Goal: Task Accomplishment & Management: Use online tool/utility

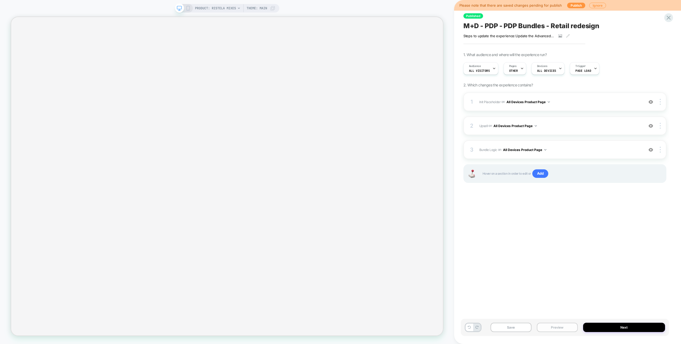
click at [557, 328] on button "Preview" at bounding box center [557, 327] width 41 height 9
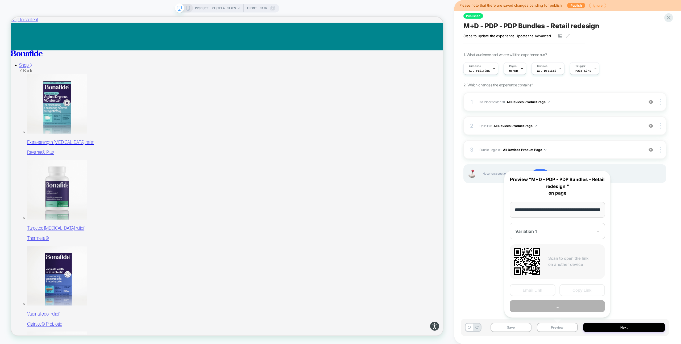
click at [554, 306] on button "..." at bounding box center [556, 306] width 95 height 12
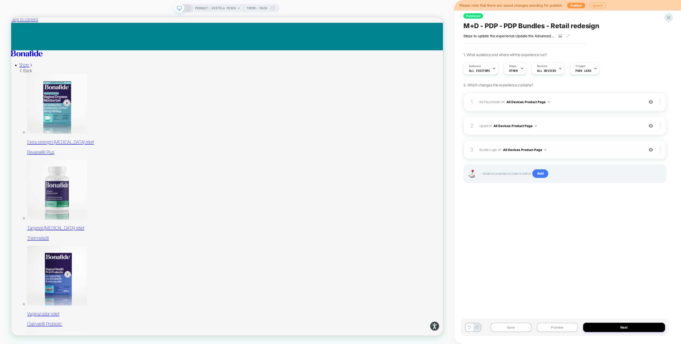
click at [572, 152] on span "Bundle Logic Adding Code Block AFTER #_loomi_addon_1730816661410_dup1733266993_…" at bounding box center [560, 150] width 162 height 7
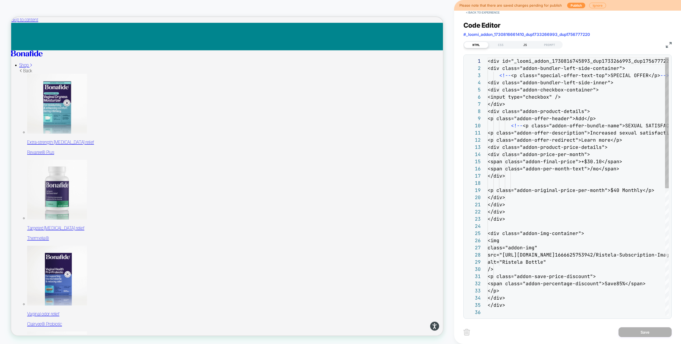
scroll to position [72, 0]
click at [518, 43] on div "JS" at bounding box center [525, 45] width 24 height 6
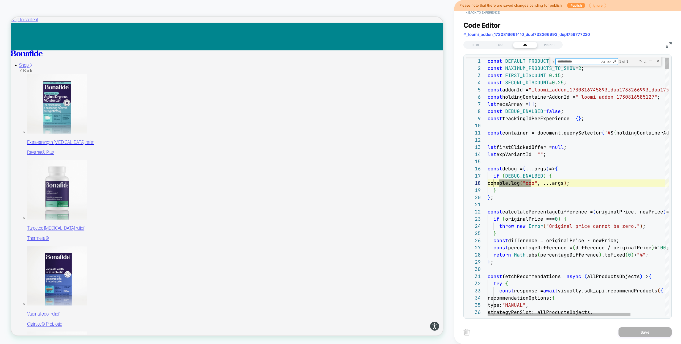
type textarea "**********"
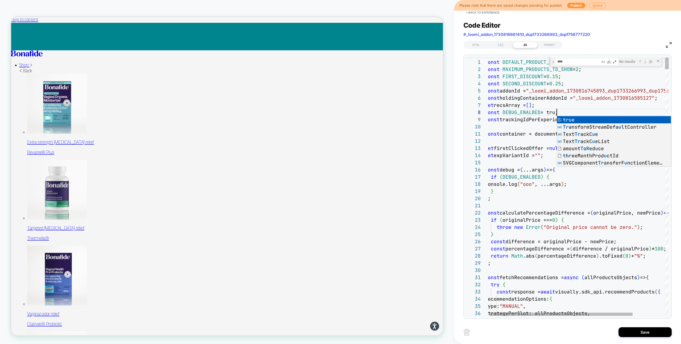
scroll to position [50, 75]
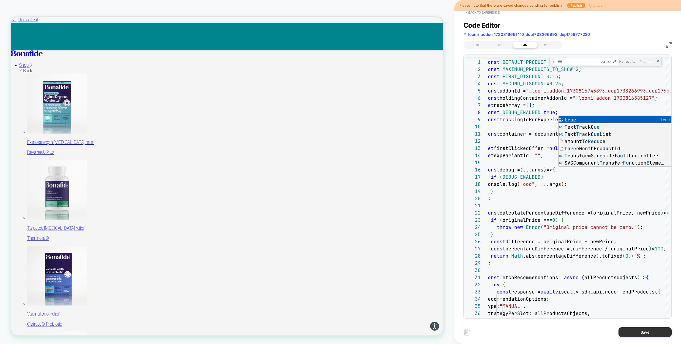
type textarea "**********"
drag, startPoint x: 661, startPoint y: 337, endPoint x: 639, endPoint y: 331, distance: 22.4
click at [661, 337] on button "Save" at bounding box center [644, 332] width 53 height 10
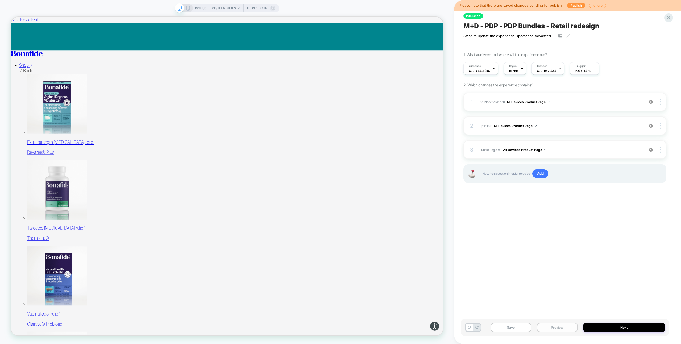
click at [564, 329] on button "Preview" at bounding box center [557, 327] width 41 height 9
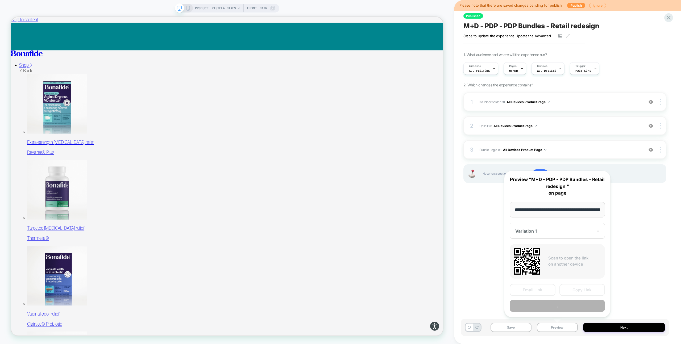
scroll to position [0, 60]
click at [565, 309] on button "Preview" at bounding box center [556, 306] width 95 height 12
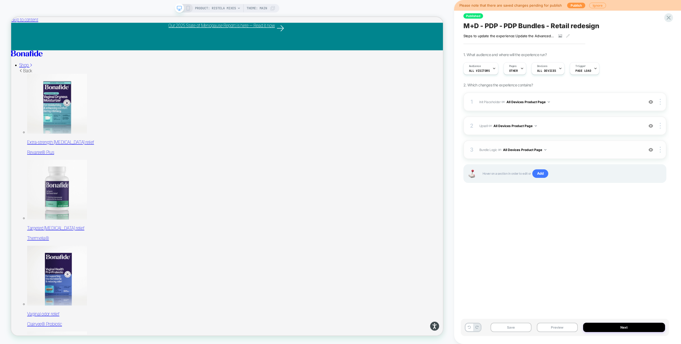
click at [561, 154] on div "3 Bundle Logic Adding Code Block AFTER #_loomi_addon_1730816661410_dup173326699…" at bounding box center [564, 149] width 203 height 19
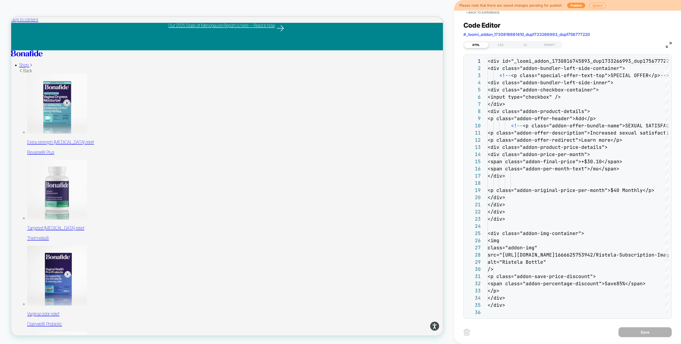
scroll to position [72, 0]
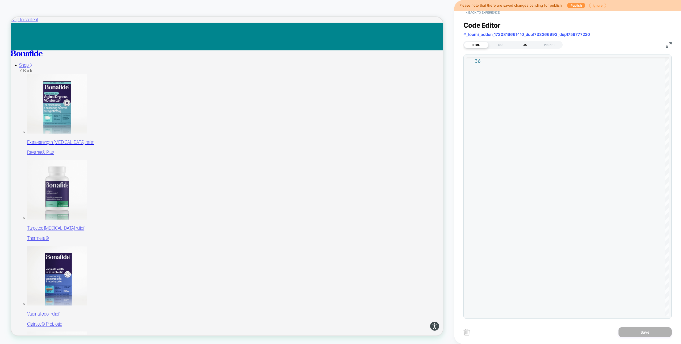
click at [520, 45] on div "JS" at bounding box center [525, 45] width 24 height 6
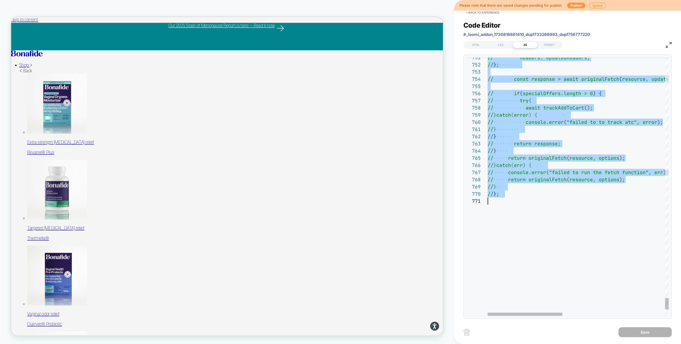
type textarea "**********"
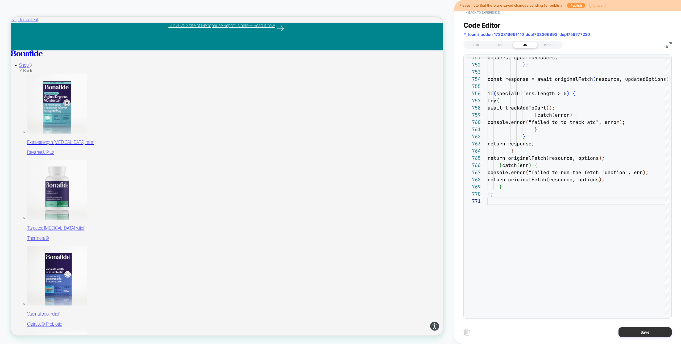
drag, startPoint x: 624, startPoint y: 331, endPoint x: 563, endPoint y: 327, distance: 61.0
click at [624, 331] on button "Save" at bounding box center [644, 332] width 53 height 10
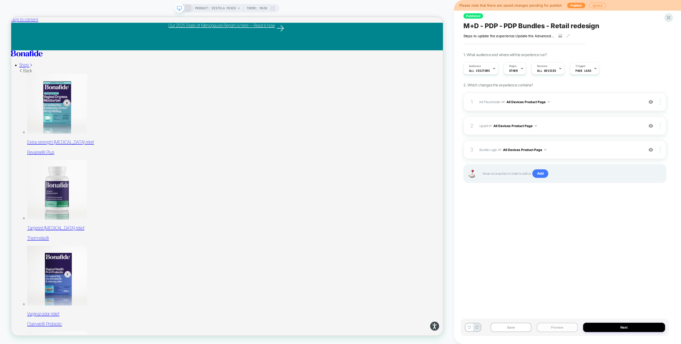
click at [563, 327] on button "Preview" at bounding box center [557, 327] width 41 height 9
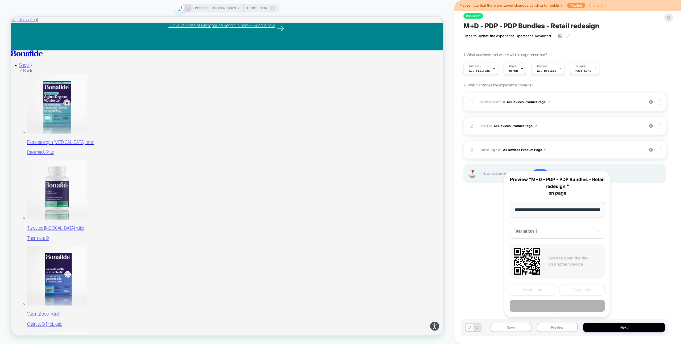
scroll to position [0, 60]
click at [561, 307] on button "Preview" at bounding box center [556, 306] width 95 height 12
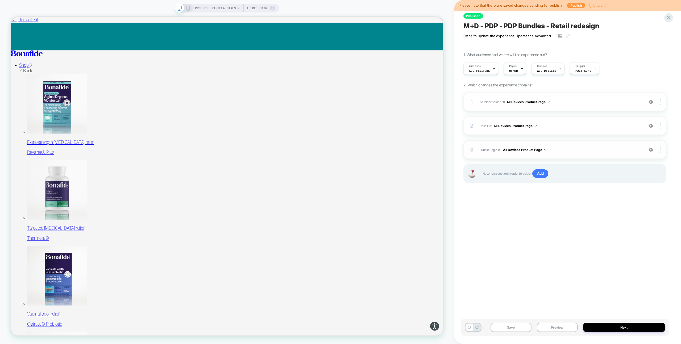
click at [569, 146] on div "3 Bundle Logic Adding Code Block AFTER #_loomi_addon_1730816661410_dup173326699…" at bounding box center [564, 149] width 203 height 19
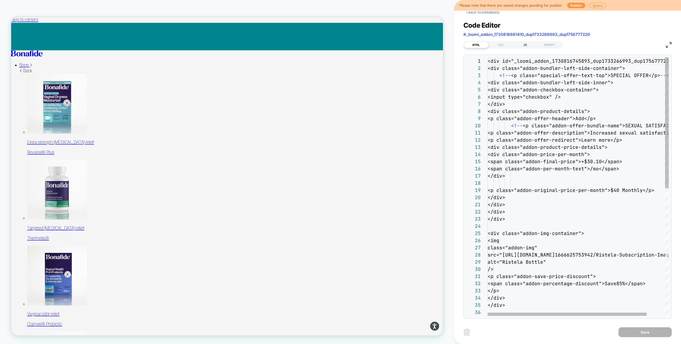
scroll to position [72, 0]
click at [523, 45] on div "JS" at bounding box center [525, 45] width 24 height 6
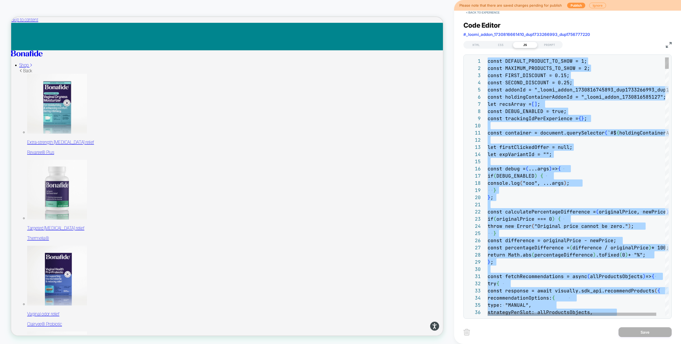
scroll to position [50, 78]
type textarea "**"
click at [639, 334] on button "Save" at bounding box center [644, 332] width 53 height 10
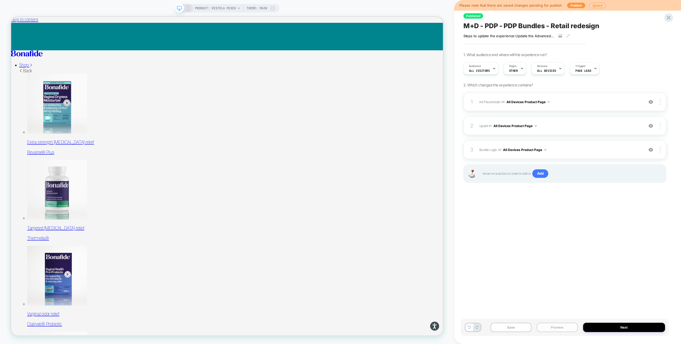
drag, startPoint x: 570, startPoint y: 330, endPoint x: 570, endPoint y: 327, distance: 3.5
click at [570, 330] on button "Preview" at bounding box center [557, 327] width 41 height 9
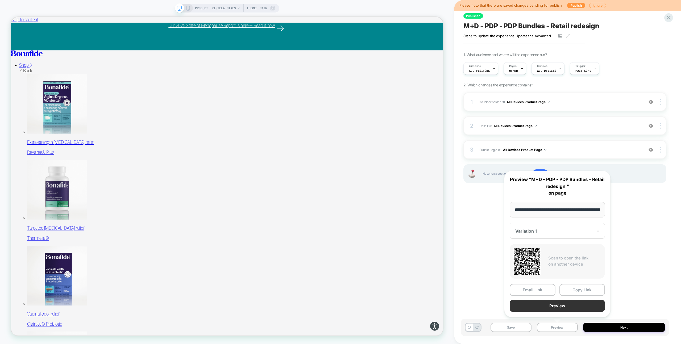
scroll to position [0, 60]
click at [565, 305] on button "Preview" at bounding box center [556, 306] width 95 height 12
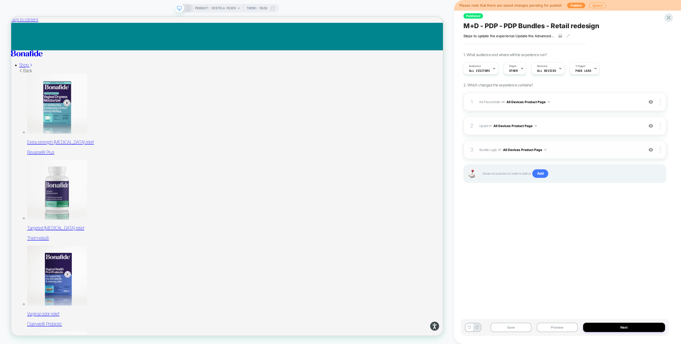
click at [601, 146] on div "3 Bundle Logic Adding Code Block AFTER #_loomi_addon_1730816661410_dup173326699…" at bounding box center [564, 149] width 203 height 19
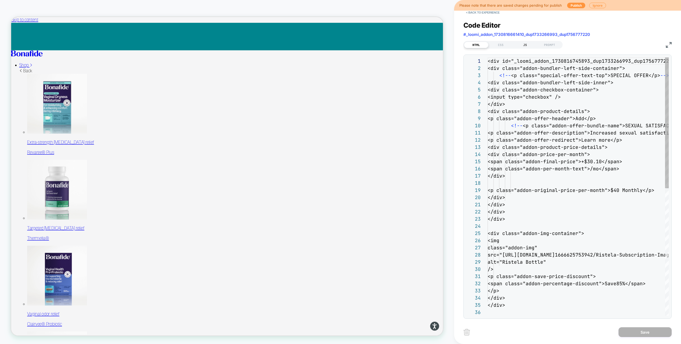
scroll to position [72, 0]
click at [529, 45] on div "JS" at bounding box center [525, 45] width 24 height 6
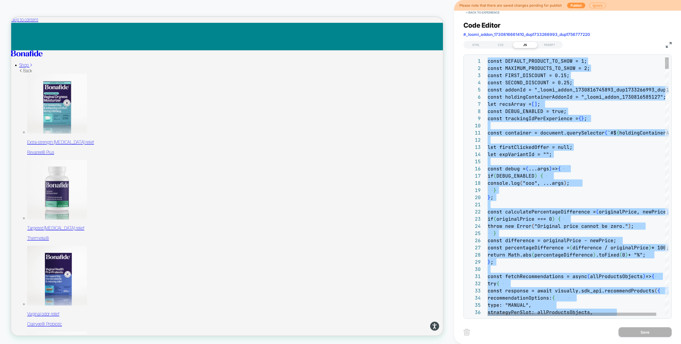
scroll to position [43, 55]
type textarea "**"
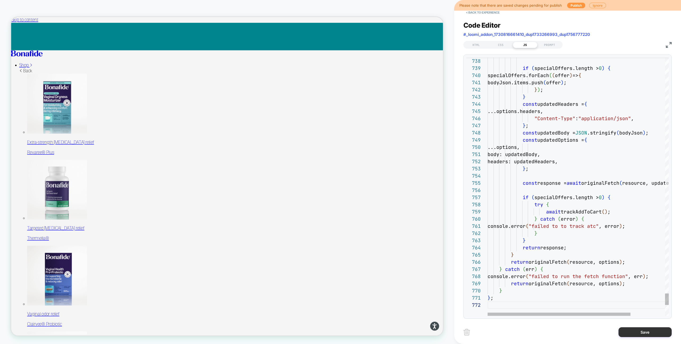
drag, startPoint x: 649, startPoint y: 332, endPoint x: 586, endPoint y: 327, distance: 62.7
click at [648, 332] on button "Save" at bounding box center [644, 332] width 53 height 10
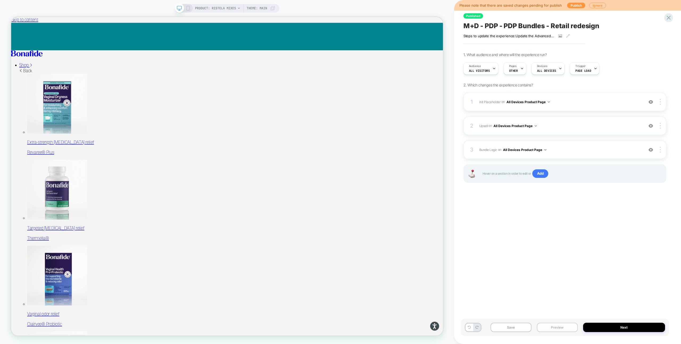
click at [563, 328] on button "Preview" at bounding box center [557, 327] width 41 height 9
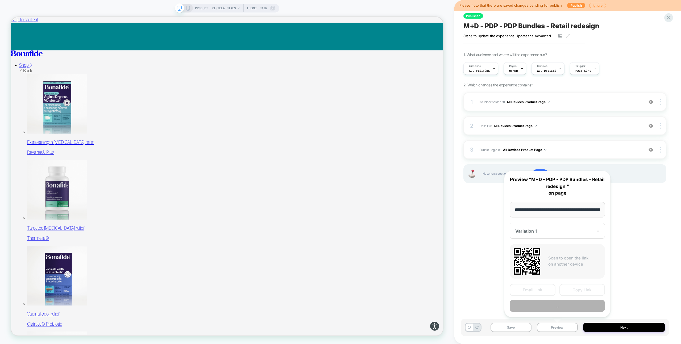
scroll to position [0, 0]
click at [558, 308] on button "Preview" at bounding box center [556, 306] width 95 height 12
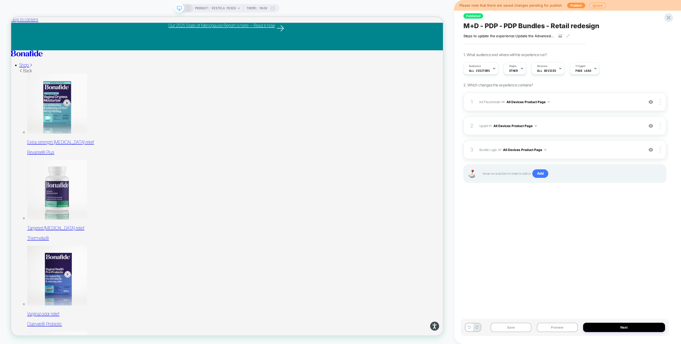
click at [573, 160] on div "1 Init Placeholder Replacing Code Block WITH #bundle-creator-container on All D…" at bounding box center [564, 145] width 203 height 104
click at [571, 155] on div "3 Bundle Logic Adding Code Block AFTER #_loomi_addon_1730816661410_dup173326699…" at bounding box center [564, 149] width 203 height 19
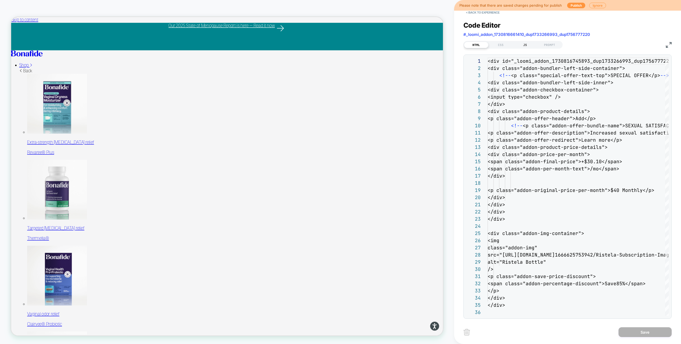
scroll to position [72, 0]
click at [521, 45] on div "JS" at bounding box center [525, 45] width 24 height 6
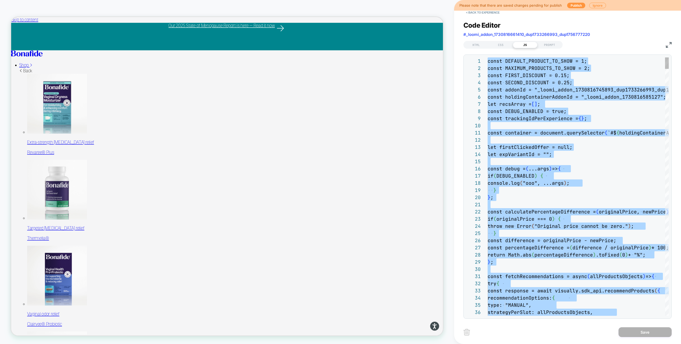
type textarea "* **"
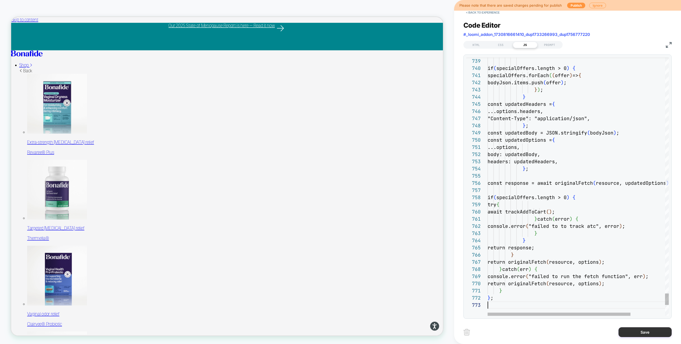
scroll to position [14, 0]
drag, startPoint x: 639, startPoint y: 337, endPoint x: 616, endPoint y: 336, distance: 23.7
click at [639, 337] on button "Save" at bounding box center [644, 332] width 53 height 10
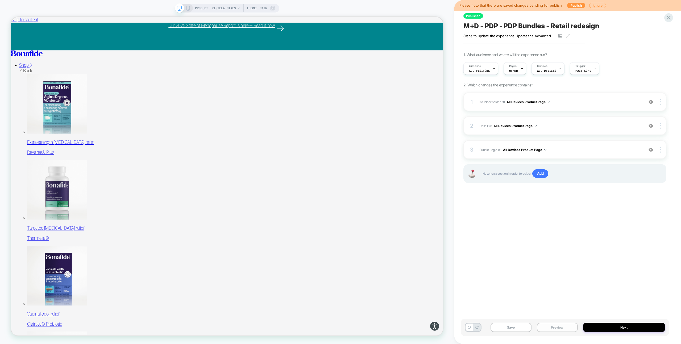
click at [558, 328] on button "Preview" at bounding box center [557, 327] width 41 height 9
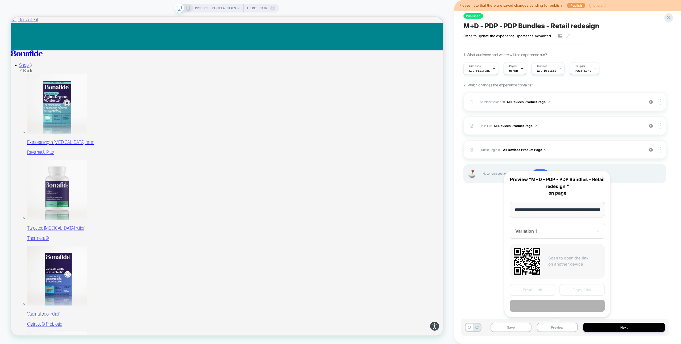
scroll to position [0, 60]
click at [559, 308] on button "Preview" at bounding box center [556, 306] width 95 height 12
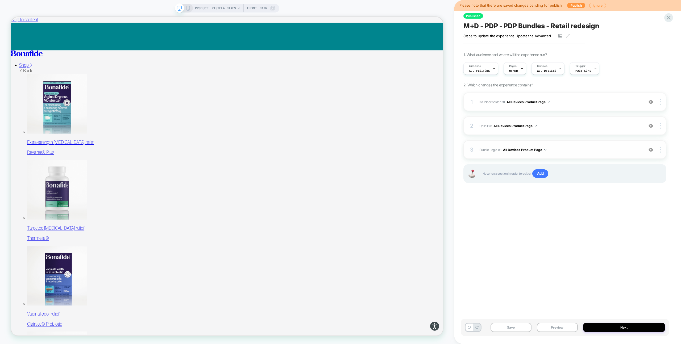
click at [568, 144] on div "3 Bundle Logic Adding Code Block AFTER #_loomi_addon_1730816661410_dup173326699…" at bounding box center [564, 149] width 203 height 19
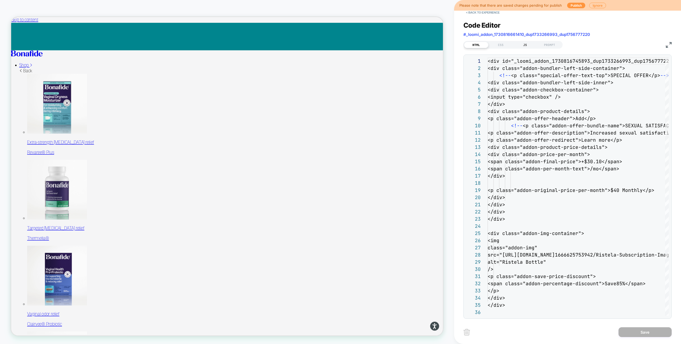
scroll to position [72, 0]
drag, startPoint x: 518, startPoint y: 45, endPoint x: 529, endPoint y: 54, distance: 14.0
click at [518, 45] on div "JS" at bounding box center [525, 45] width 24 height 6
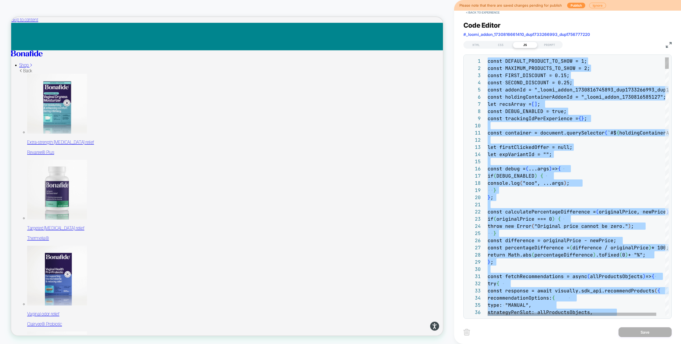
type textarea "**********"
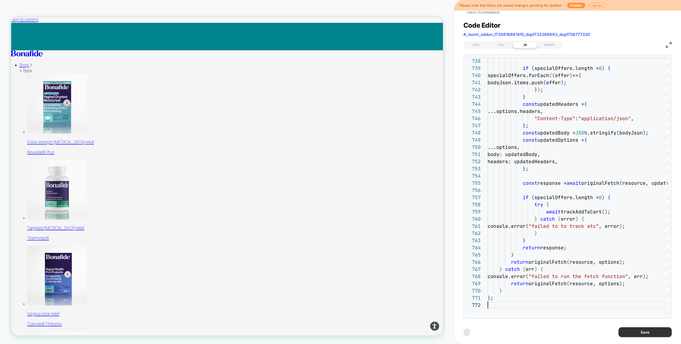
click at [625, 333] on button "Save" at bounding box center [644, 332] width 53 height 10
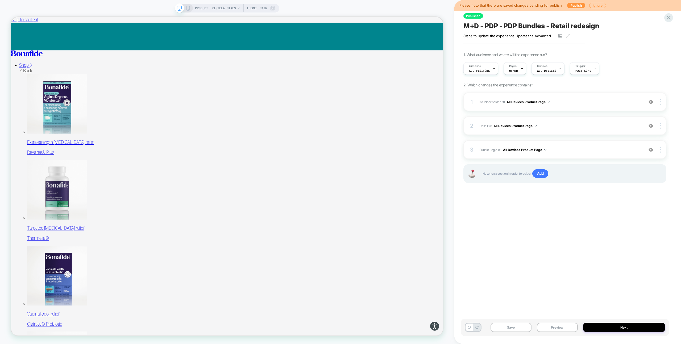
click at [512, 214] on div "Published M+D - PDP - PDP Bundles - Retail redesign Steps to update the experie…" at bounding box center [565, 171] width 208 height 333
click at [560, 148] on span "Bundle Logic Adding Code Block AFTER #_loomi_addon_1730816661410_dup1733266993_…" at bounding box center [560, 150] width 162 height 7
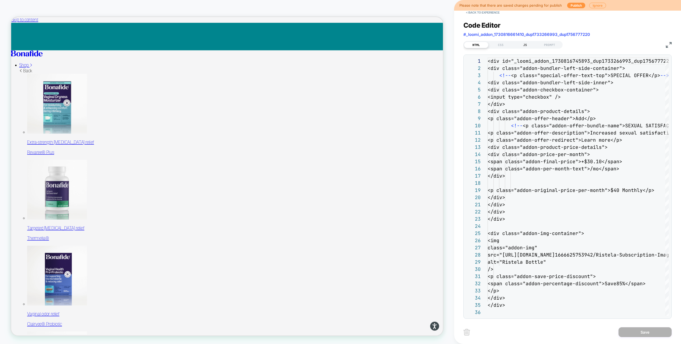
scroll to position [72, 0]
drag, startPoint x: 521, startPoint y: 44, endPoint x: 543, endPoint y: 55, distance: 24.7
click at [521, 44] on div "JS" at bounding box center [525, 45] width 24 height 6
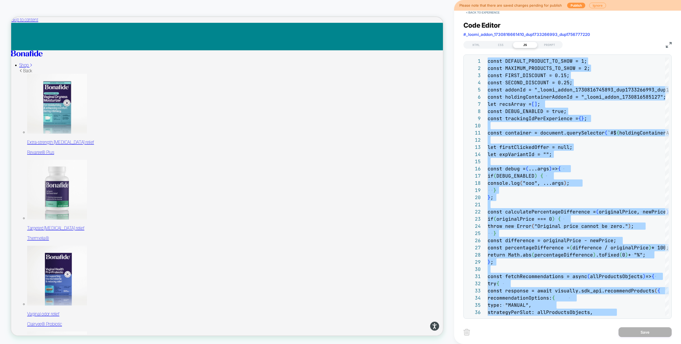
type textarea "**"
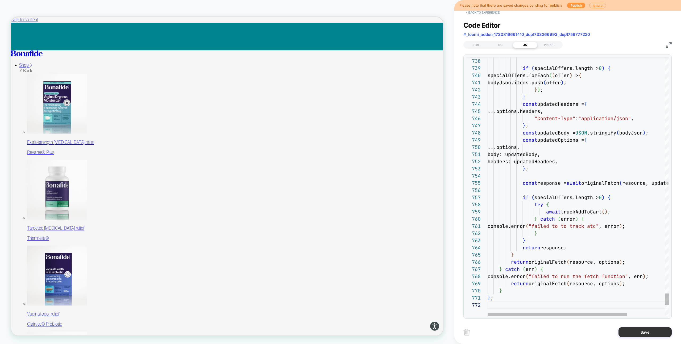
click at [639, 336] on button "Save" at bounding box center [644, 332] width 53 height 10
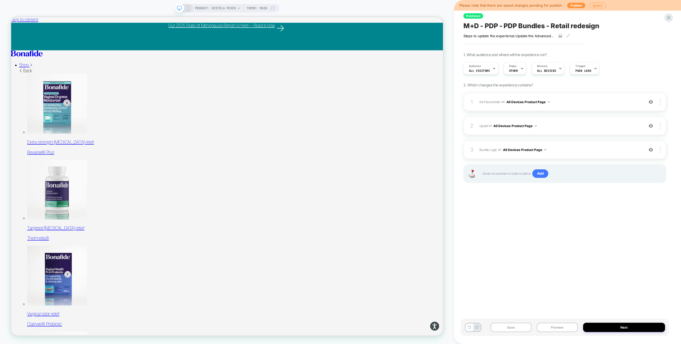
drag, startPoint x: 535, startPoint y: 282, endPoint x: 521, endPoint y: 308, distance: 29.3
click at [535, 282] on div "Published M+D - PDP - PDP Bundles - Retail redesign Steps to update the experie…" at bounding box center [565, 171] width 208 height 333
click at [507, 329] on button "Save" at bounding box center [510, 327] width 41 height 9
click at [573, 149] on span "Bundle Logic Adding Code Block AFTER #_loomi_addon_1730816661410_dup1733266993_…" at bounding box center [560, 150] width 162 height 7
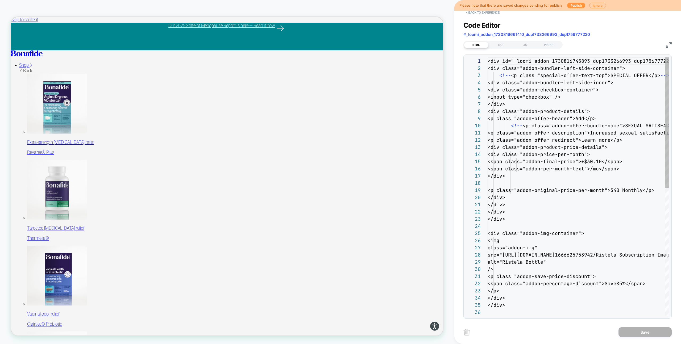
scroll to position [72, 0]
drag, startPoint x: 525, startPoint y: 42, endPoint x: 531, endPoint y: 48, distance: 9.2
click at [525, 42] on div "JS" at bounding box center [525, 45] width 24 height 6
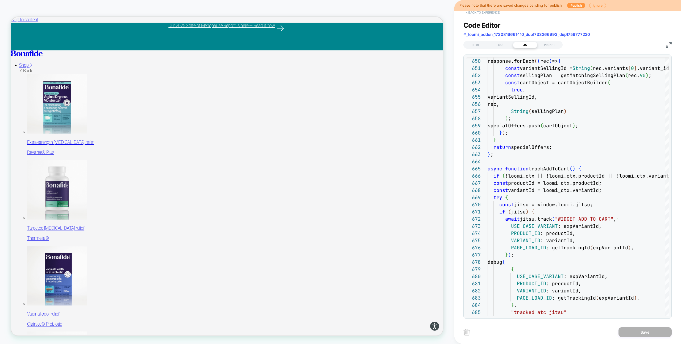
click at [475, 14] on button "< Back to experience" at bounding box center [482, 12] width 39 height 9
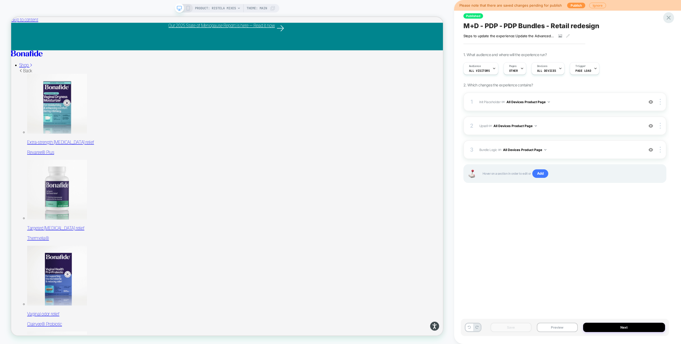
click at [667, 19] on icon at bounding box center [668, 18] width 4 height 4
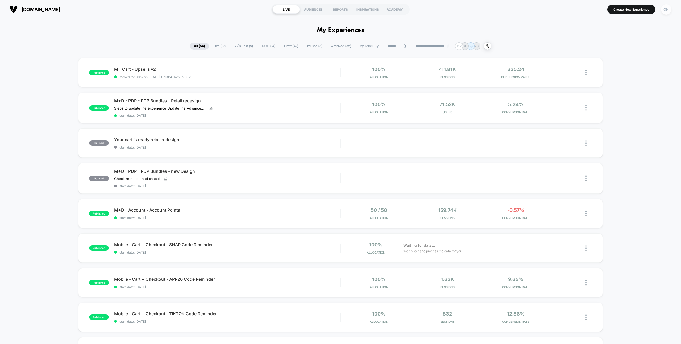
click at [670, 11] on div "OH" at bounding box center [666, 9] width 10 height 10
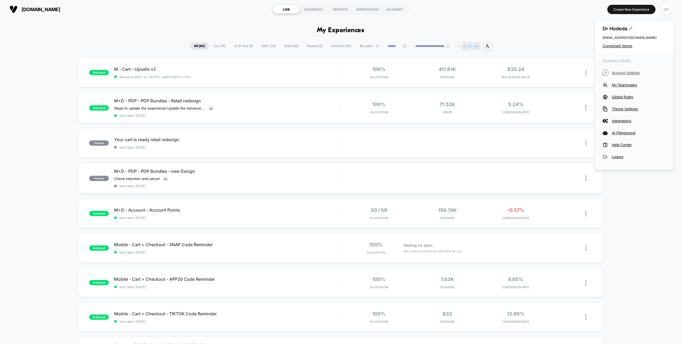
click at [632, 73] on span "Account Settings" at bounding box center [639, 73] width 54 height 4
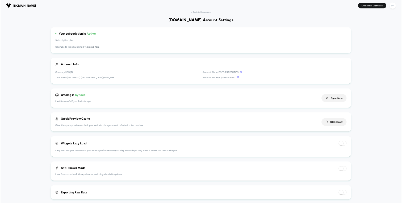
scroll to position [72, 0]
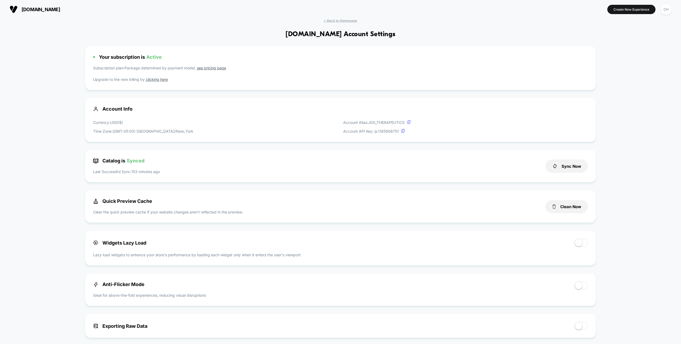
click at [353, 20] on span "< Back to Homepage" at bounding box center [340, 21] width 33 height 4
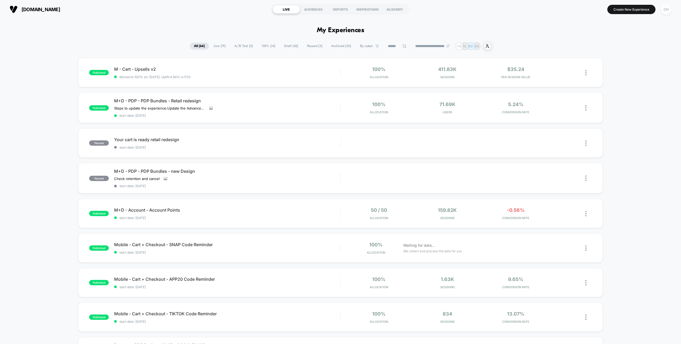
click at [666, 11] on div "OH" at bounding box center [666, 9] width 10 height 10
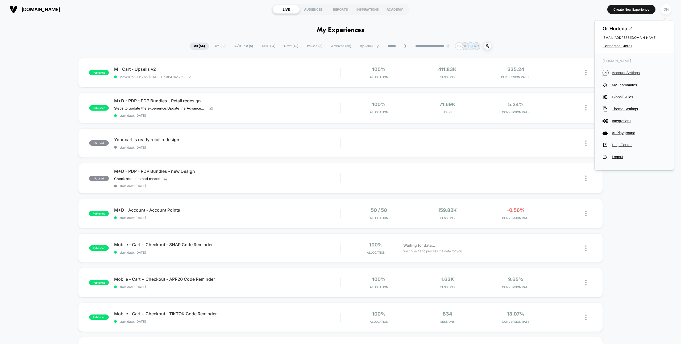
click at [620, 73] on span "Account Settings" at bounding box center [639, 73] width 54 height 4
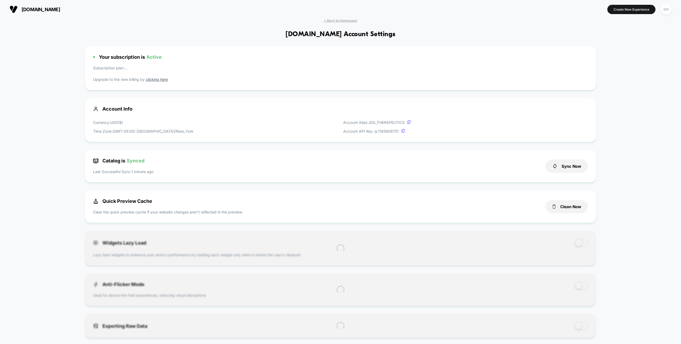
scroll to position [72, 0]
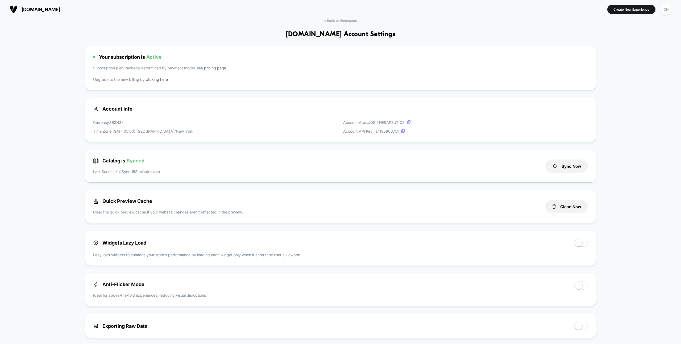
click at [337, 21] on span "< Back to Homepage" at bounding box center [340, 21] width 33 height 4
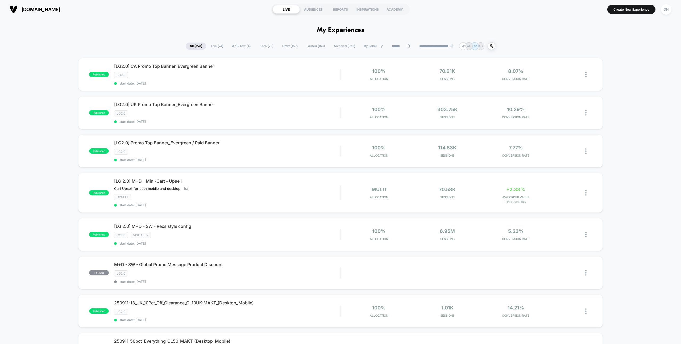
click at [665, 13] on div "OH" at bounding box center [666, 9] width 10 height 10
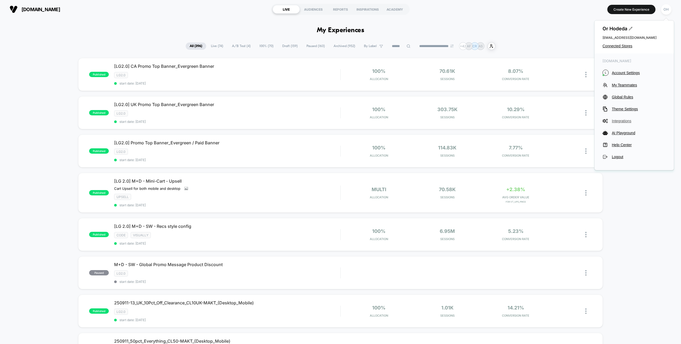
click at [621, 119] on span "Integrations" at bounding box center [639, 121] width 54 height 4
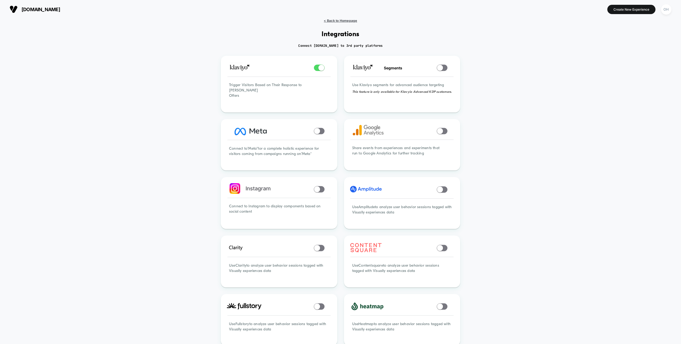
click at [349, 19] on span "< Back to Homepage" at bounding box center [340, 21] width 33 height 4
